Goal: Information Seeking & Learning: Learn about a topic

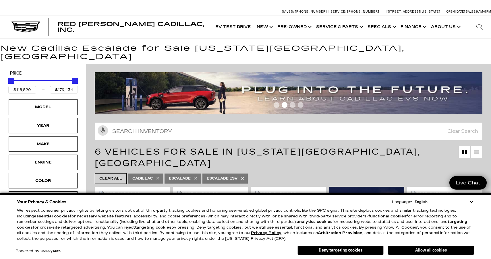
click at [453, 250] on button "Allow all cookies" at bounding box center [431, 250] width 86 height 9
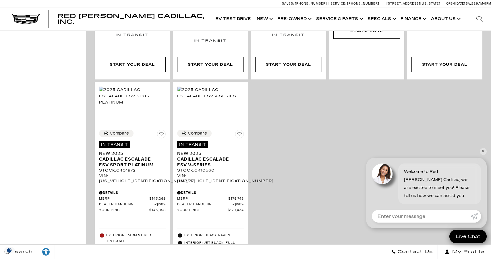
scroll to position [354, 0]
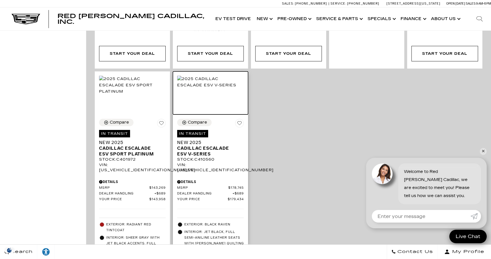
click at [204, 76] on img at bounding box center [210, 82] width 67 height 13
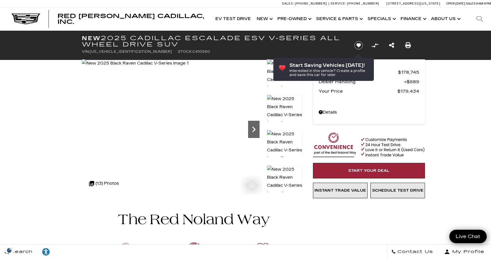
click at [252, 125] on icon "Next" at bounding box center [253, 129] width 11 height 11
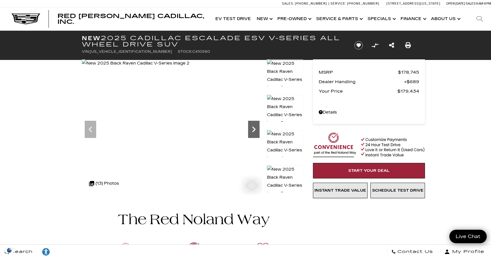
click at [252, 125] on icon "Next" at bounding box center [253, 129] width 11 height 11
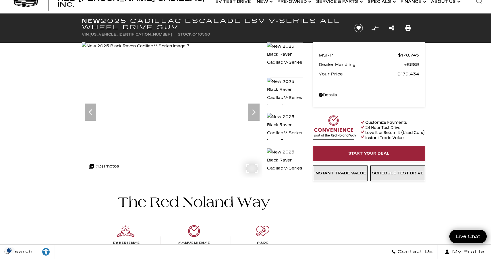
scroll to position [17, 0]
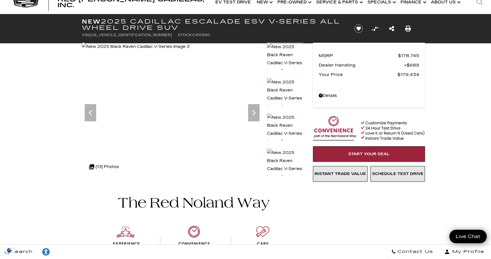
click at [284, 90] on img at bounding box center [285, 94] width 36 height 33
click at [279, 122] on img at bounding box center [285, 129] width 36 height 33
click at [287, 123] on img at bounding box center [285, 129] width 36 height 33
click at [287, 124] on img at bounding box center [285, 129] width 36 height 33
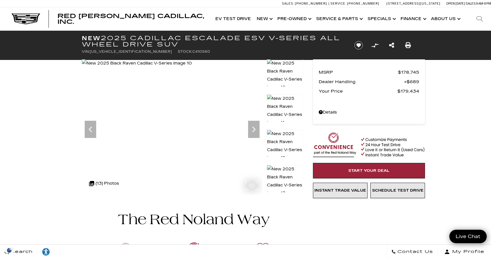
scroll to position [0, 0]
click at [258, 126] on icon "Next" at bounding box center [253, 129] width 11 height 11
click at [256, 127] on icon "Next" at bounding box center [253, 129] width 11 height 11
click at [183, 67] on img at bounding box center [137, 63] width 110 height 8
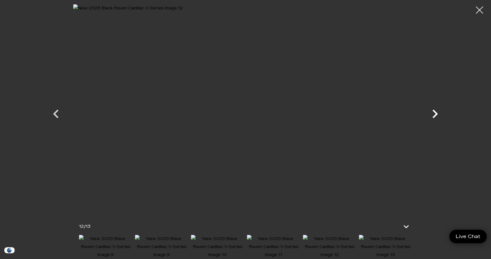
click at [433, 116] on icon "Next" at bounding box center [434, 113] width 17 height 17
click at [56, 116] on icon "Previous" at bounding box center [55, 114] width 5 height 9
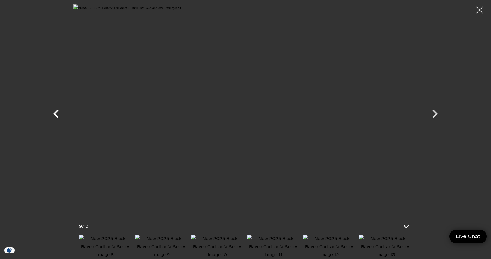
click at [57, 115] on icon "Previous" at bounding box center [55, 113] width 17 height 17
click at [58, 112] on icon "Previous" at bounding box center [55, 113] width 17 height 17
click at [57, 113] on icon "Previous" at bounding box center [55, 113] width 17 height 17
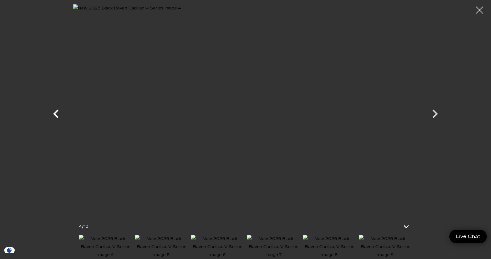
click at [58, 113] on icon "Previous" at bounding box center [55, 113] width 17 height 17
click at [404, 221] on icon at bounding box center [407, 227] width 14 height 14
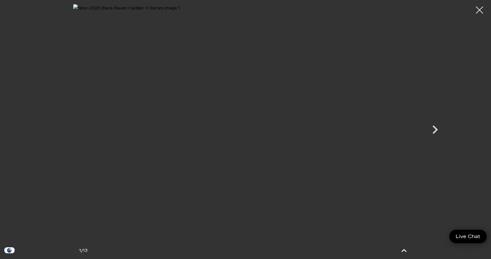
scroll to position [317, 0]
click at [481, 8] on div at bounding box center [479, 10] width 15 height 15
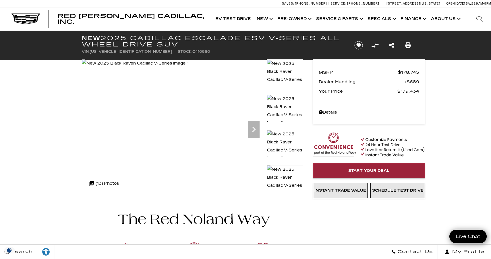
scroll to position [0, 0]
click at [253, 130] on icon "Next" at bounding box center [253, 129] width 11 height 11
click at [255, 131] on icon "Next" at bounding box center [253, 129] width 11 height 11
click at [256, 131] on icon "Next" at bounding box center [253, 129] width 11 height 11
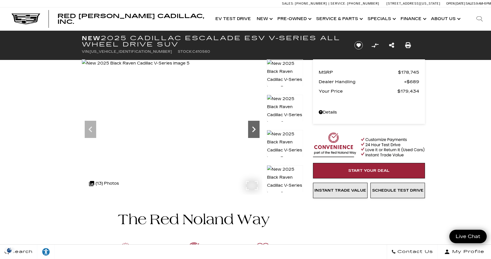
click at [255, 131] on icon "Next" at bounding box center [253, 129] width 11 height 11
click at [254, 132] on icon "Next" at bounding box center [253, 129] width 11 height 11
click at [254, 131] on icon "Next" at bounding box center [253, 130] width 3 height 6
click at [254, 130] on icon "Next" at bounding box center [253, 130] width 3 height 6
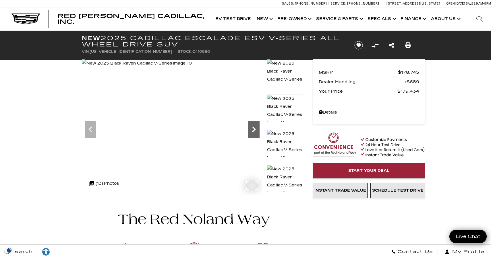
click at [254, 130] on icon "Next" at bounding box center [253, 130] width 3 height 6
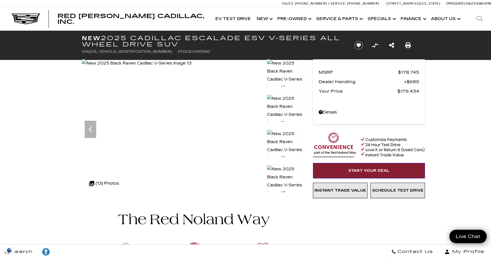
click at [379, 173] on span "Start Your Deal" at bounding box center [368, 171] width 41 height 5
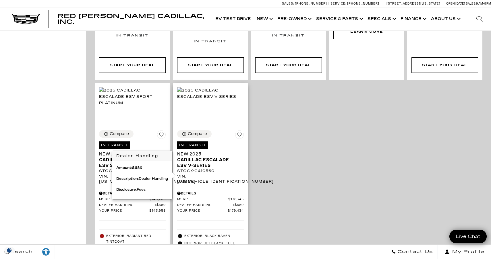
scroll to position [325, 0]
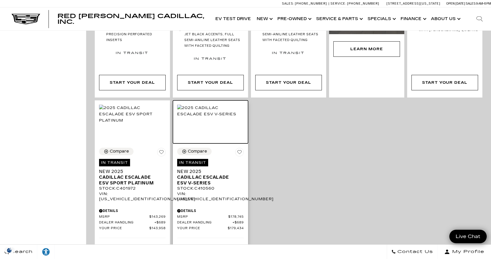
click at [202, 105] on img at bounding box center [210, 111] width 67 height 13
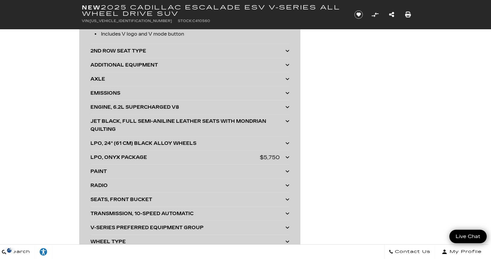
scroll to position [1550, 3]
click at [195, 53] on div "2ND ROW SEAT TYPE" at bounding box center [187, 51] width 195 height 8
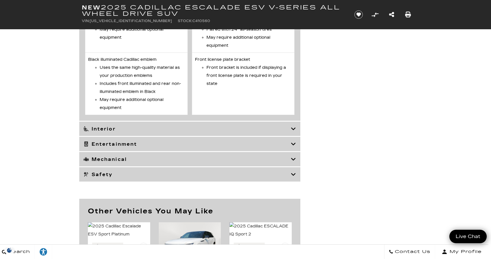
scroll to position [2570, 3]
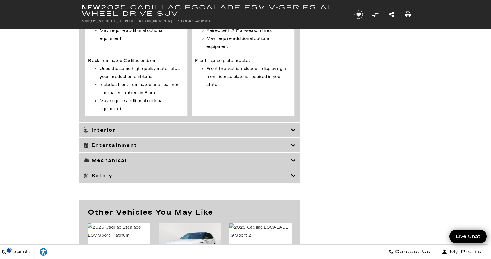
click at [120, 133] on h3 "Interior" at bounding box center [187, 130] width 207 height 6
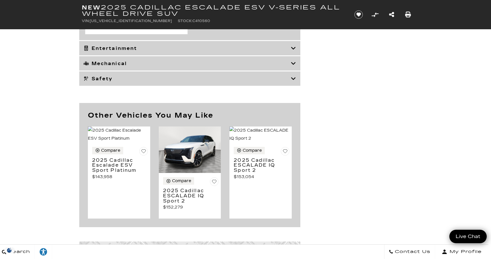
scroll to position [3663, 3]
